Goal: Information Seeking & Learning: Compare options

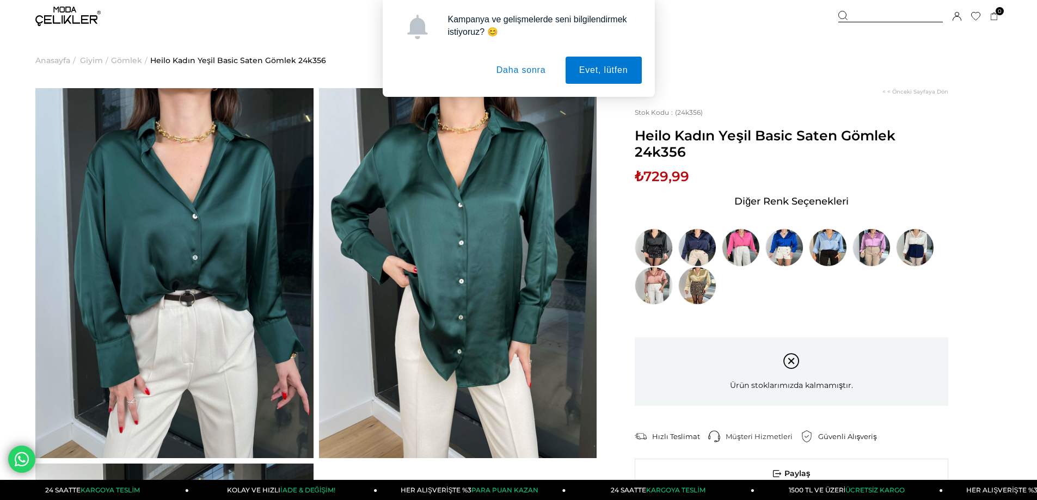
click at [514, 71] on button "Daha sonra" at bounding box center [521, 70] width 77 height 27
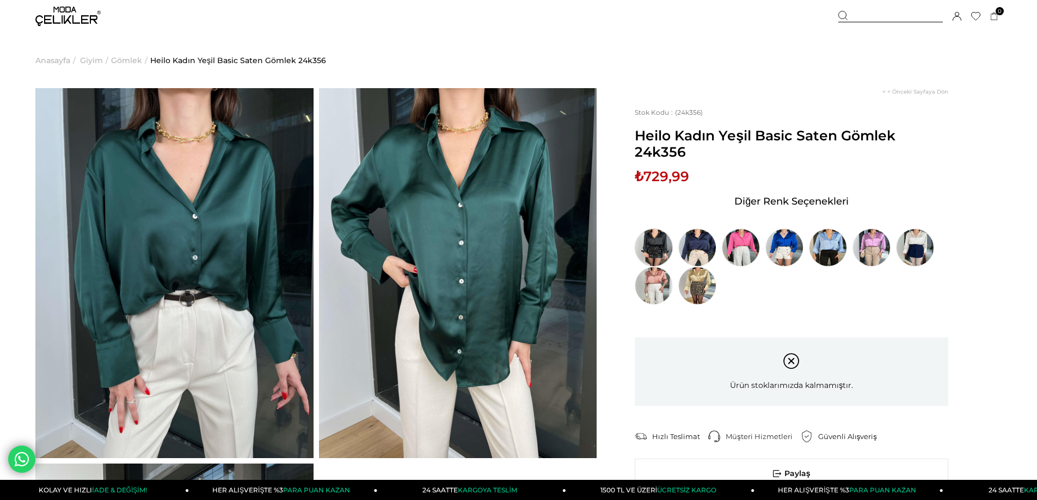
click at [655, 231] on img at bounding box center [654, 248] width 38 height 38
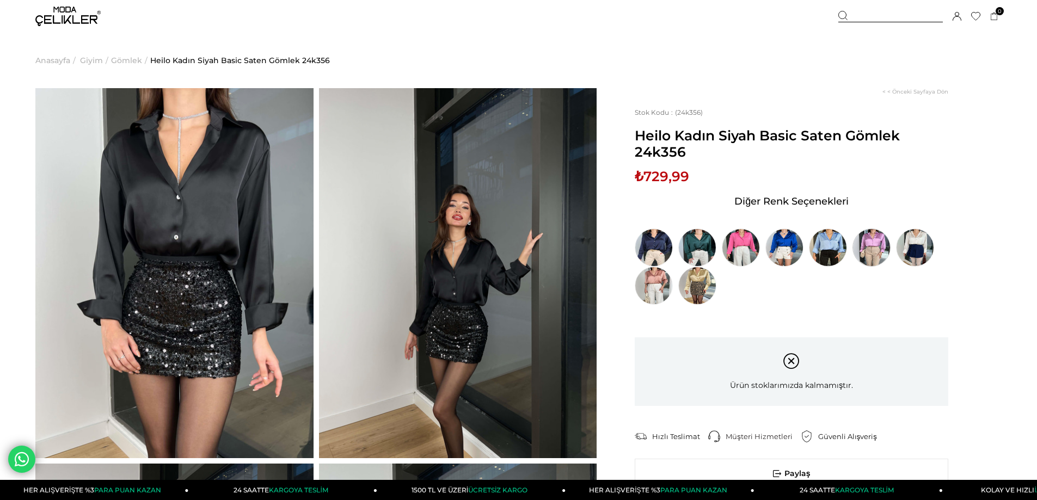
click at [864, 244] on img at bounding box center [872, 248] width 38 height 38
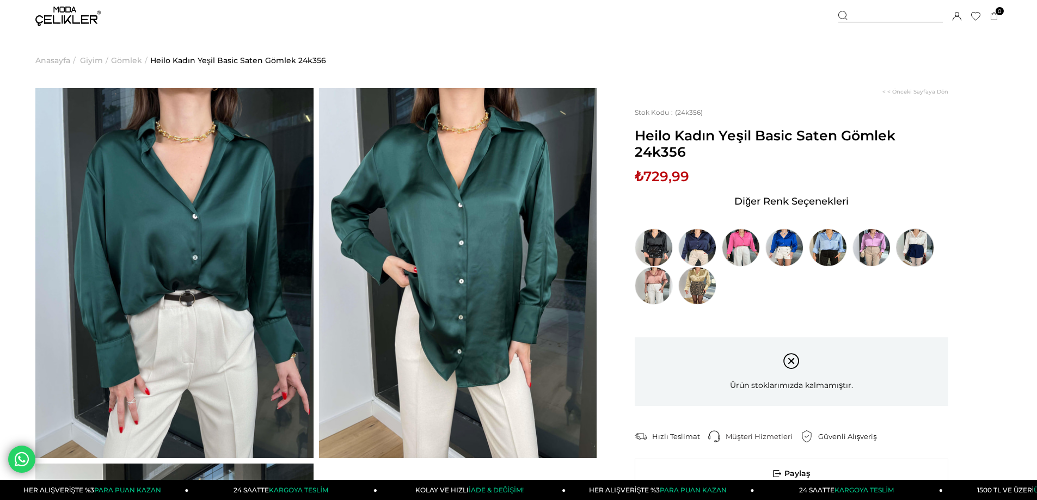
click at [916, 229] on img at bounding box center [915, 248] width 38 height 38
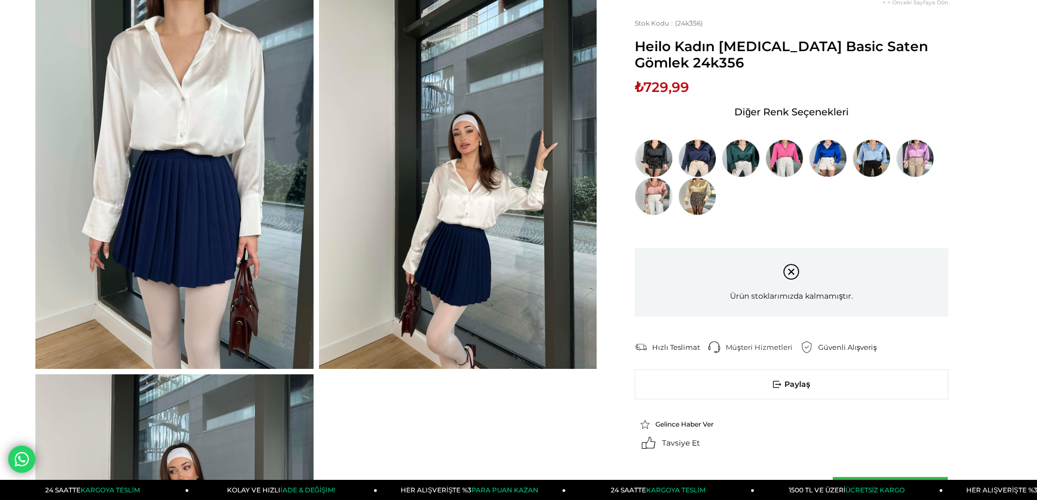
scroll to position [109, 0]
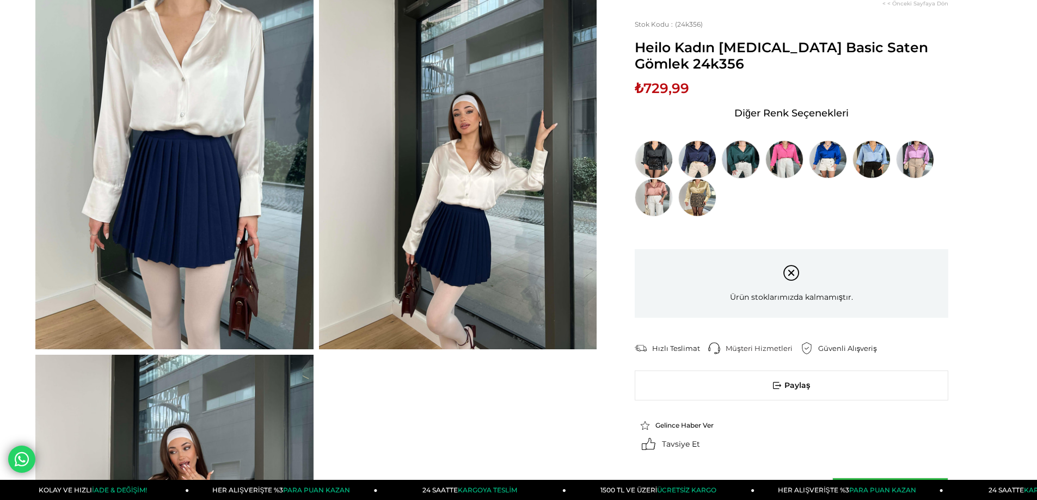
click at [739, 152] on img at bounding box center [741, 159] width 38 height 38
